Goal: Book appointment/travel/reservation

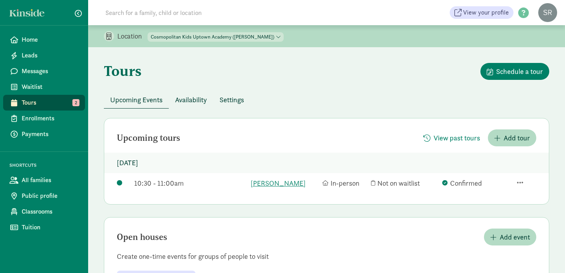
click at [44, 102] on span "Tours" at bounding box center [50, 102] width 57 height 9
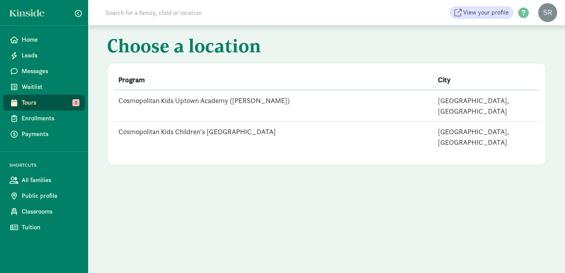
click at [189, 99] on td "Cosmopolitan Kids Uptown Academy ([PERSON_NAME])" at bounding box center [273, 105] width 319 height 31
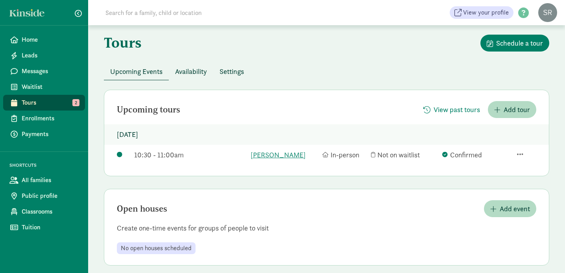
scroll to position [37, 0]
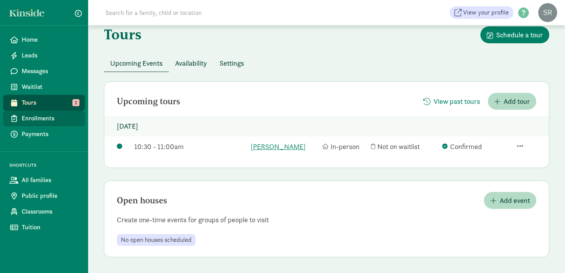
click at [31, 118] on span "Enrollments" at bounding box center [50, 118] width 57 height 9
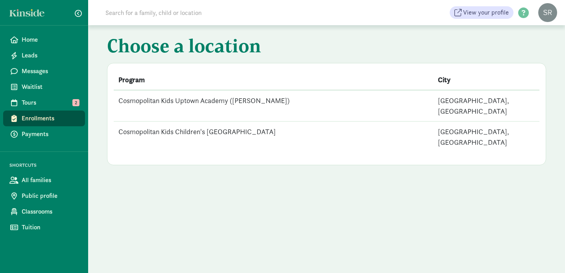
click at [192, 101] on td "Cosmopolitan Kids Uptown Academy ([PERSON_NAME])" at bounding box center [273, 105] width 319 height 31
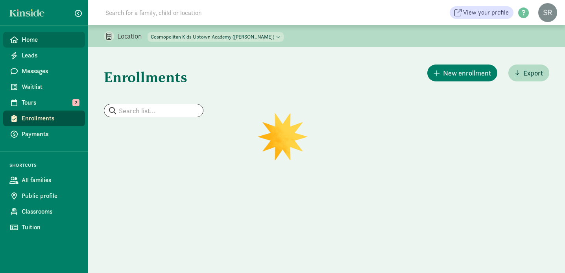
click at [35, 39] on span "Home" at bounding box center [50, 39] width 57 height 9
